Goal: Book appointment/travel/reservation

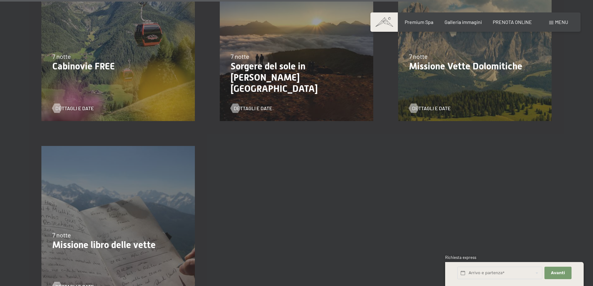
scroll to position [995, 0]
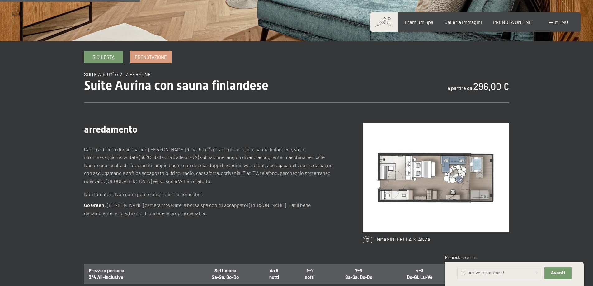
scroll to position [62, 0]
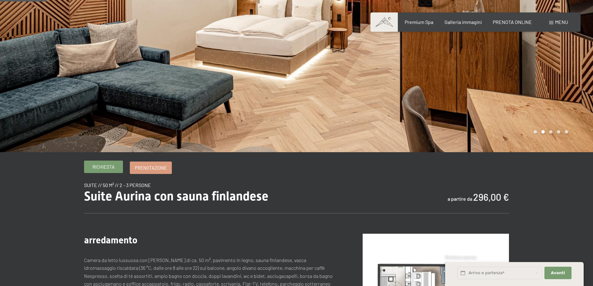
click at [106, 166] on span "Richiesta" at bounding box center [103, 167] width 22 height 7
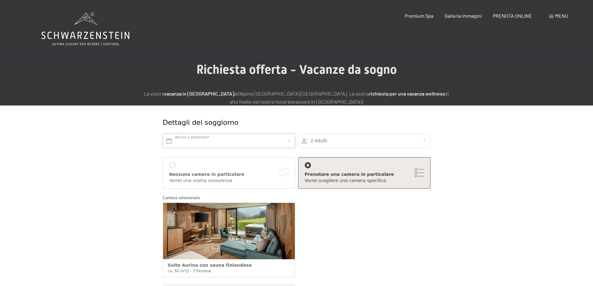
click at [173, 140] on input "text" at bounding box center [229, 141] width 132 height 14
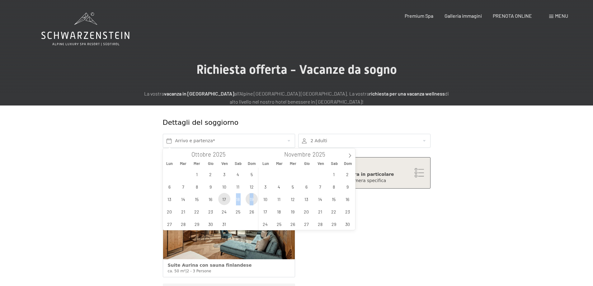
drag, startPoint x: 226, startPoint y: 197, endPoint x: 254, endPoint y: 201, distance: 28.6
click at [255, 201] on div "29 30 1 2 3 4 5 6 7 8 9 10 11 12 13 14 15 16 17 18 19 20 21 22 23 24 25 26 27 2…" at bounding box center [211, 199] width 96 height 62
click at [221, 199] on span "17" at bounding box center [224, 199] width 12 height 12
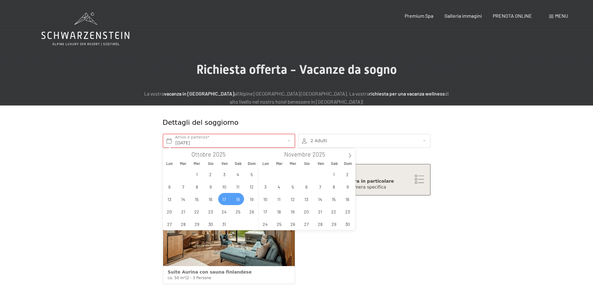
click at [235, 195] on span "18" at bounding box center [238, 199] width 12 height 12
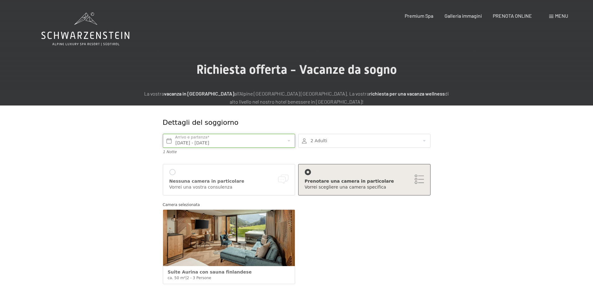
click at [254, 141] on input "Ven. 17/10/2025 - Sab. 18/10/2025" at bounding box center [229, 141] width 132 height 14
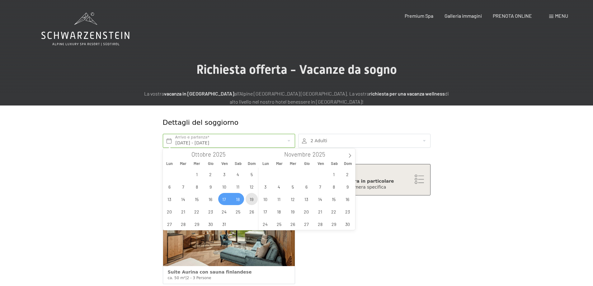
click at [253, 202] on span "19" at bounding box center [251, 199] width 12 height 12
click at [229, 201] on span "17" at bounding box center [224, 199] width 12 height 12
type input "Ven. 17/10/2025 - Dom. 19/10/2025"
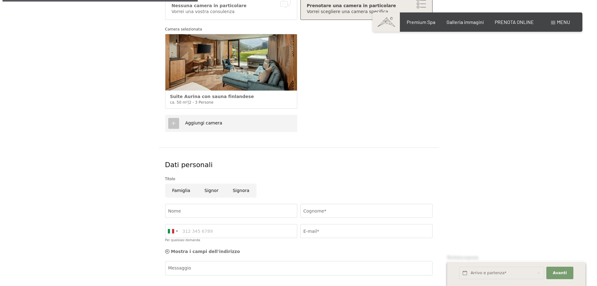
scroll to position [218, 0]
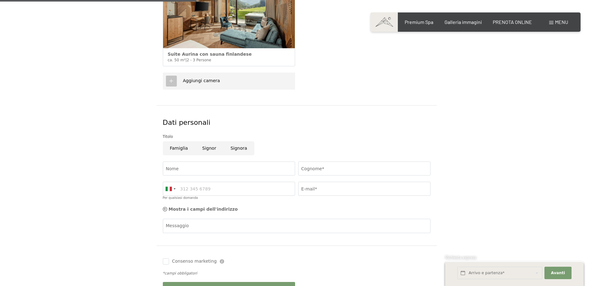
click at [199, 81] on span "Aggiungi camera" at bounding box center [201, 80] width 37 height 5
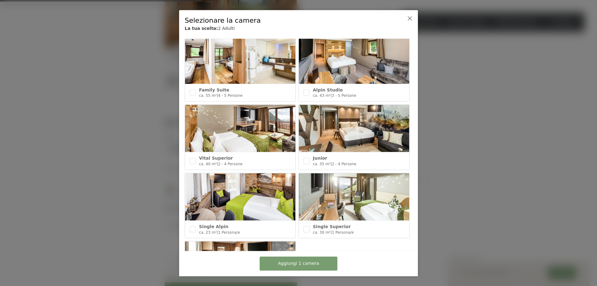
scroll to position [185, 0]
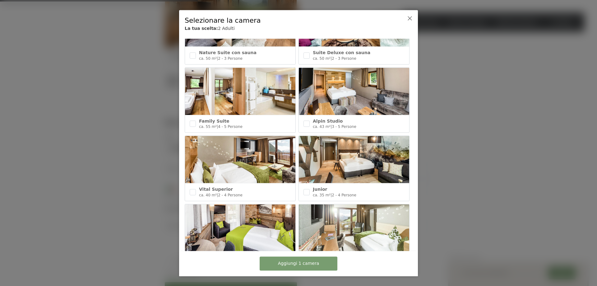
click at [243, 148] on img at bounding box center [240, 159] width 110 height 47
checkbox input "true"
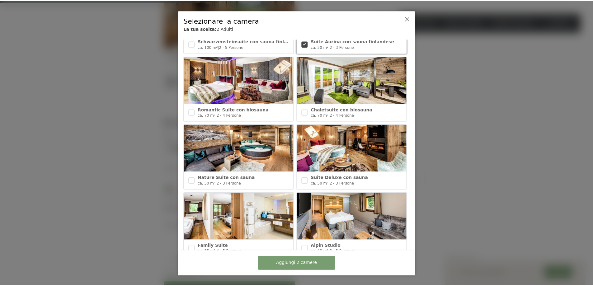
scroll to position [0, 0]
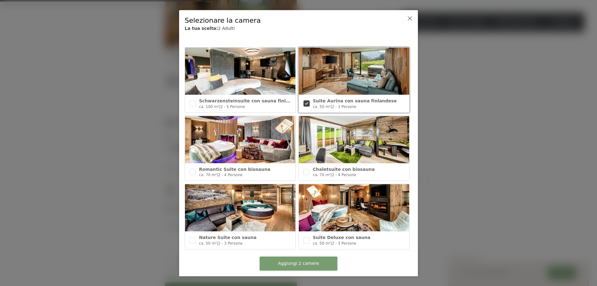
click at [288, 262] on span "Aggiungi 2 camere" at bounding box center [298, 263] width 41 height 6
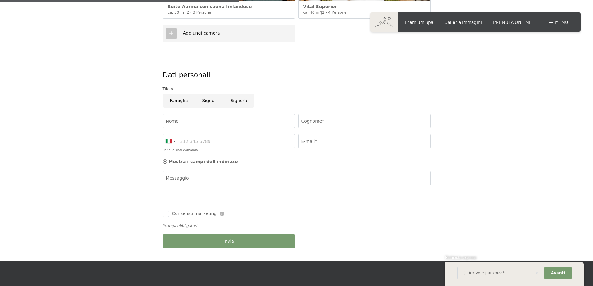
scroll to position [342, 0]
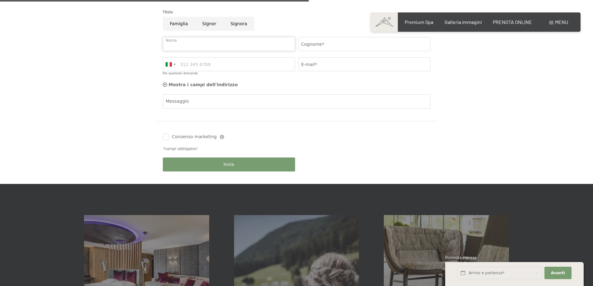
click at [223, 40] on input "Nome" at bounding box center [229, 44] width 132 height 14
type input "Loredana"
type input "Tononi"
type input "3313550065"
type input "loredana.tononi@gmail.com"
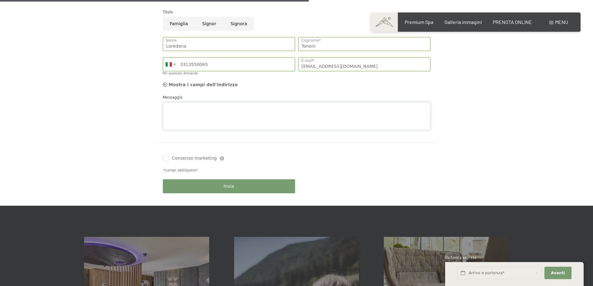
click at [210, 103] on textarea "Messaggio" at bounding box center [297, 116] width 268 height 28
type textarea "Buongiorno vorrei sapere se avete disponibilità per il periodo indicato e conos…"
click at [216, 185] on button "Invia" at bounding box center [229, 186] width 132 height 14
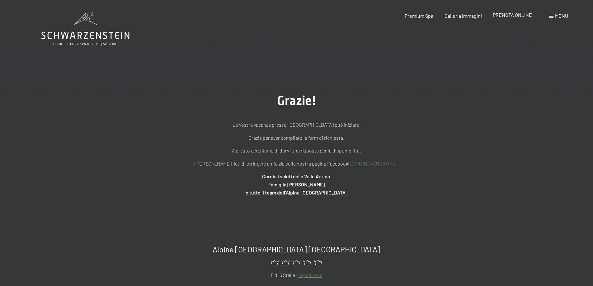
click at [514, 13] on span "PRENOTA ONLINE" at bounding box center [511, 15] width 39 height 6
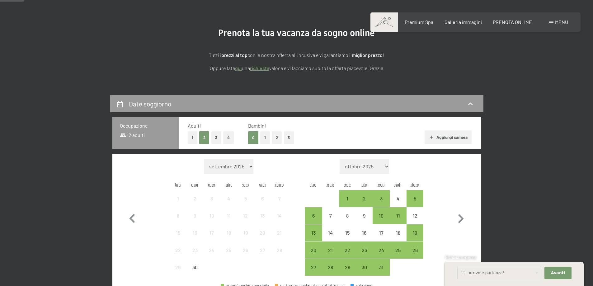
scroll to position [93, 0]
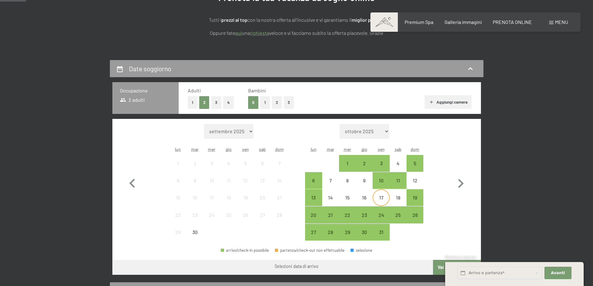
click at [377, 198] on div "17" at bounding box center [381, 203] width 16 height 16
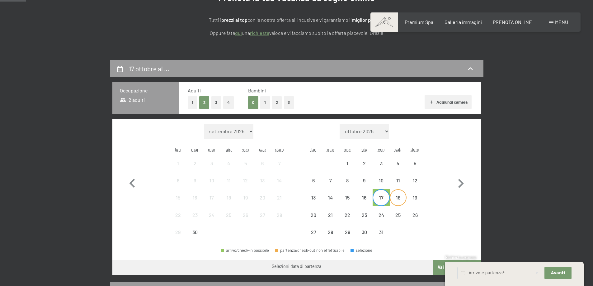
click at [403, 199] on div "18" at bounding box center [398, 203] width 16 height 16
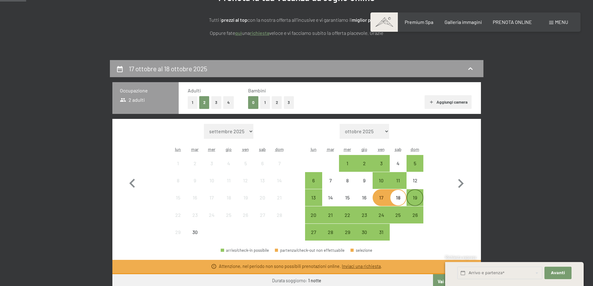
click at [412, 199] on div "19" at bounding box center [415, 203] width 16 height 16
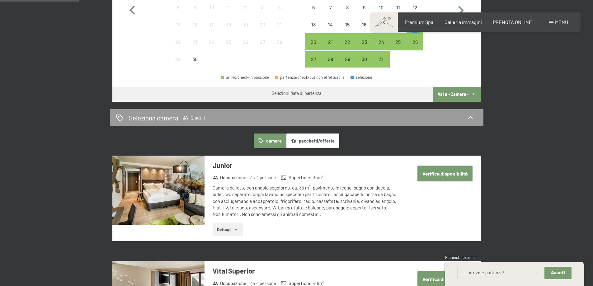
scroll to position [311, 0]
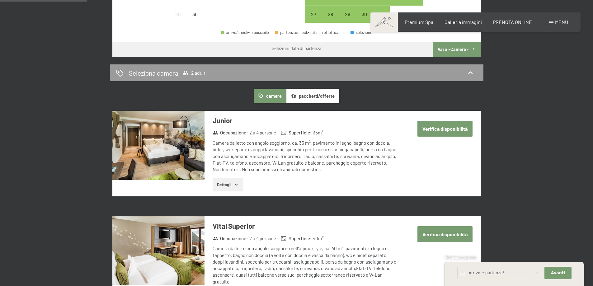
click at [431, 128] on button "Verifica disponibilità" at bounding box center [444, 129] width 55 height 16
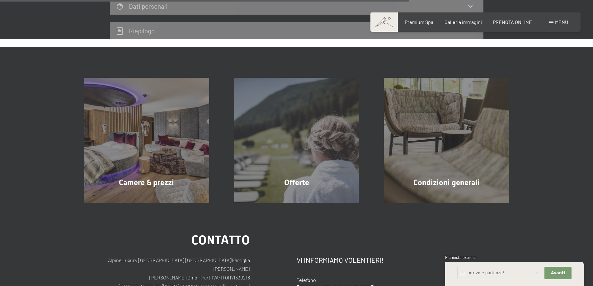
scroll to position [464, 0]
